Goal: Obtain resource: Obtain resource

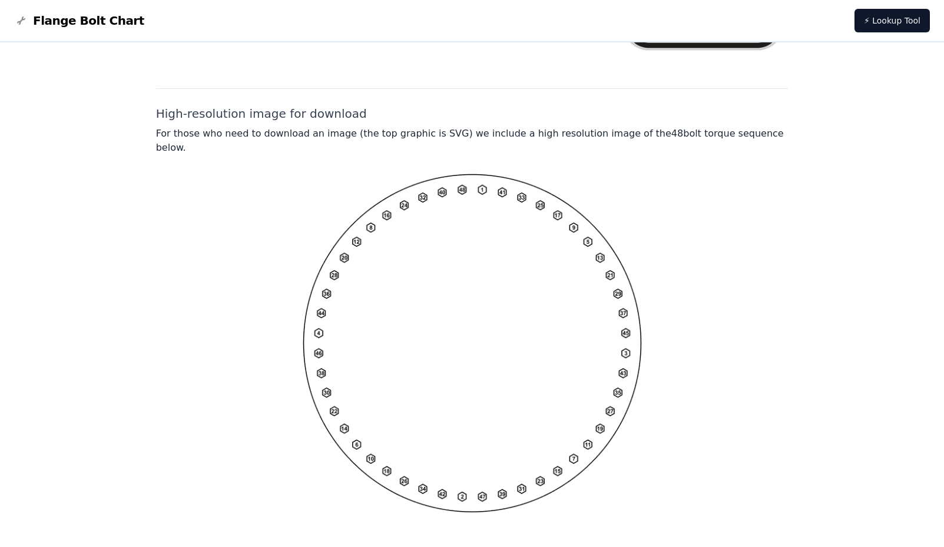
scroll to position [862, 0]
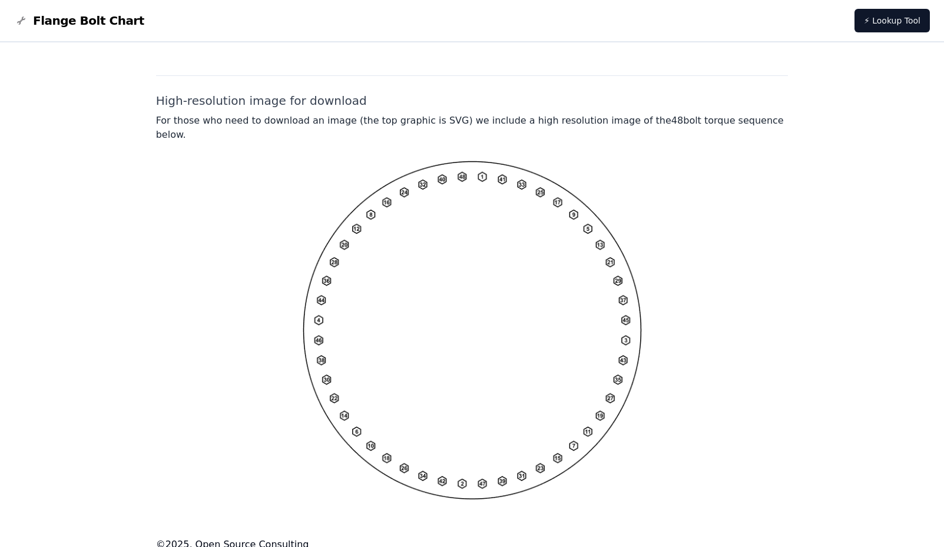
click at [423, 295] on img at bounding box center [472, 330] width 339 height 339
click at [458, 302] on img at bounding box center [472, 330] width 339 height 339
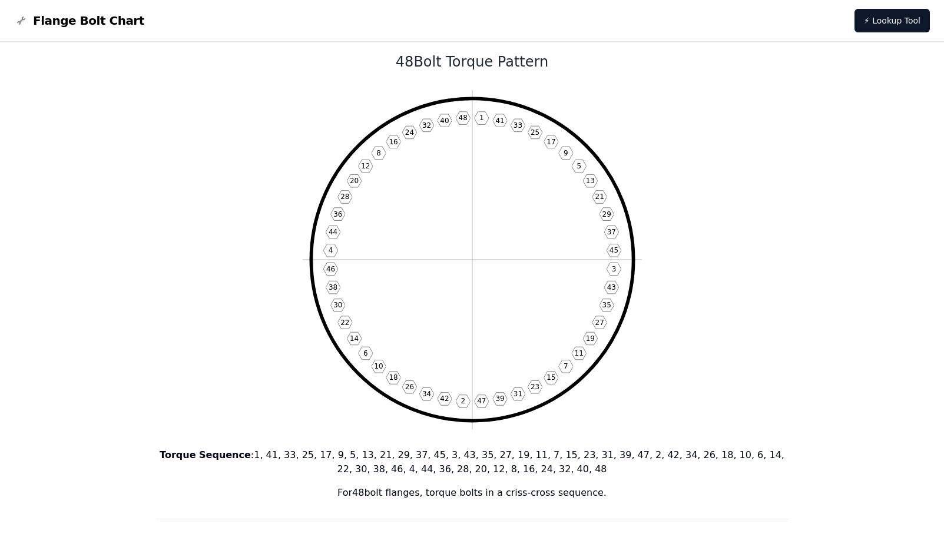
scroll to position [0, 0]
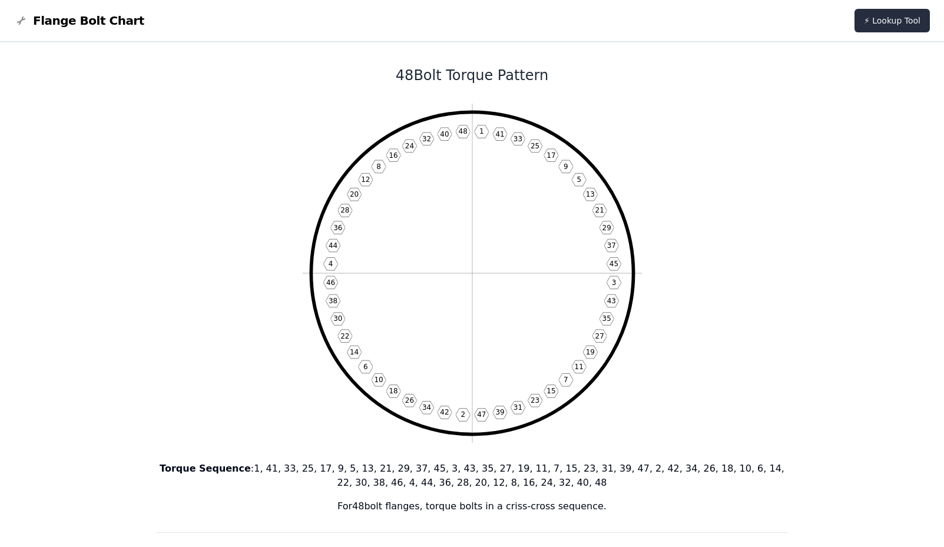
click at [868, 24] on link "⚡ Lookup Tool" at bounding box center [892, 21] width 75 height 24
drag, startPoint x: 741, startPoint y: 85, endPoint x: 158, endPoint y: 171, distance: 589.4
drag, startPoint x: 482, startPoint y: 282, endPoint x: 468, endPoint y: 273, distance: 16.4
click at [480, 280] on icon "1 41 33 25 17 9 5 13 21 29 37 45 3 43 35 27 19 11 7 15 23 31 39 47 2 42 34 26 1…" at bounding box center [472, 273] width 339 height 339
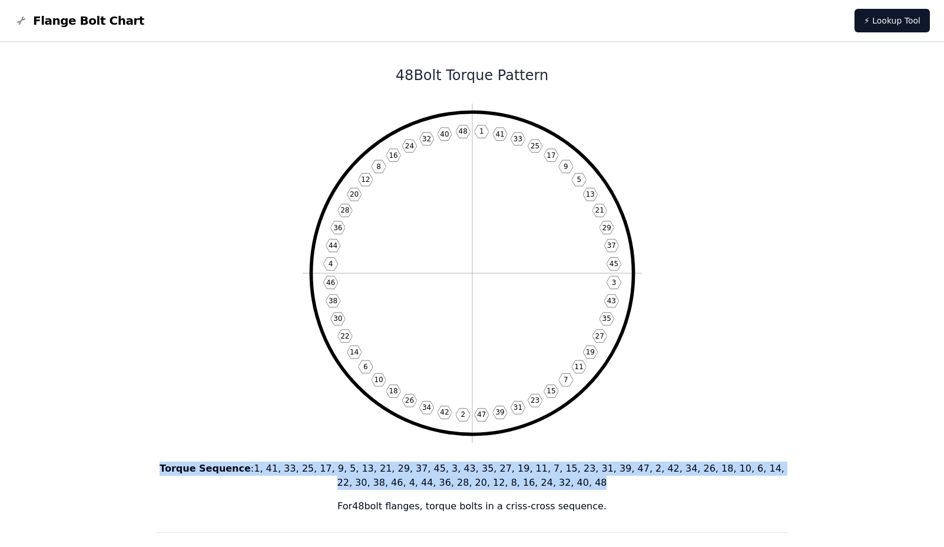
drag, startPoint x: 158, startPoint y: 469, endPoint x: 567, endPoint y: 486, distance: 409.7
click at [567, 486] on p "Torque Sequence : 1, 41, 33, 25, 17, 9, 5, 13, 21, 29, 37, 45, 3, 43, 35, 27, 1…" at bounding box center [472, 476] width 633 height 28
copy p "Torque Sequence : 1, 41, 33, 25, 17, 9, 5, 13, 21, 29, 37, 45, 3, 43, 35, 27, 1…"
